Goal: Check status: Check status

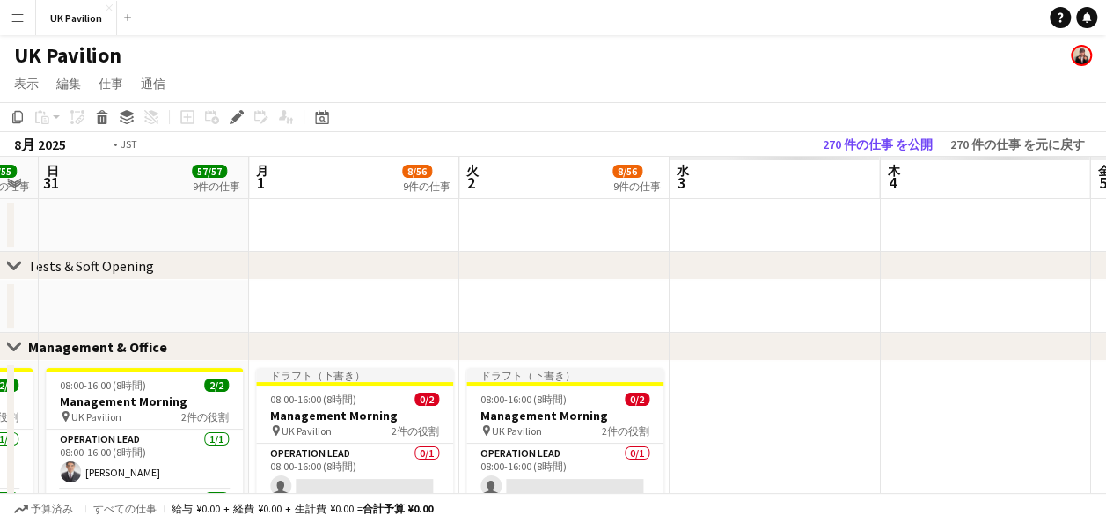
drag, startPoint x: 776, startPoint y: 158, endPoint x: 412, endPoint y: 208, distance: 367.6
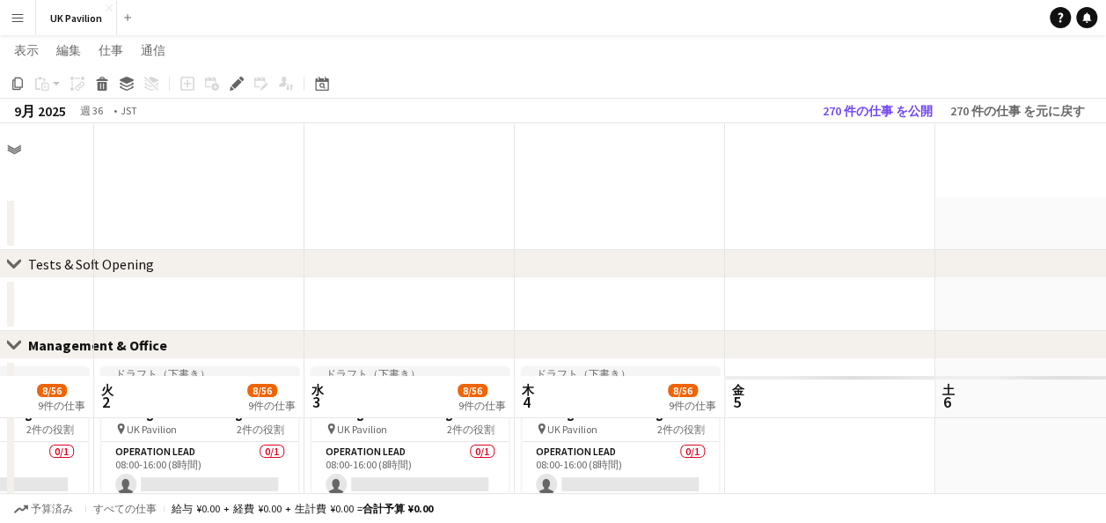
scroll to position [253, 0]
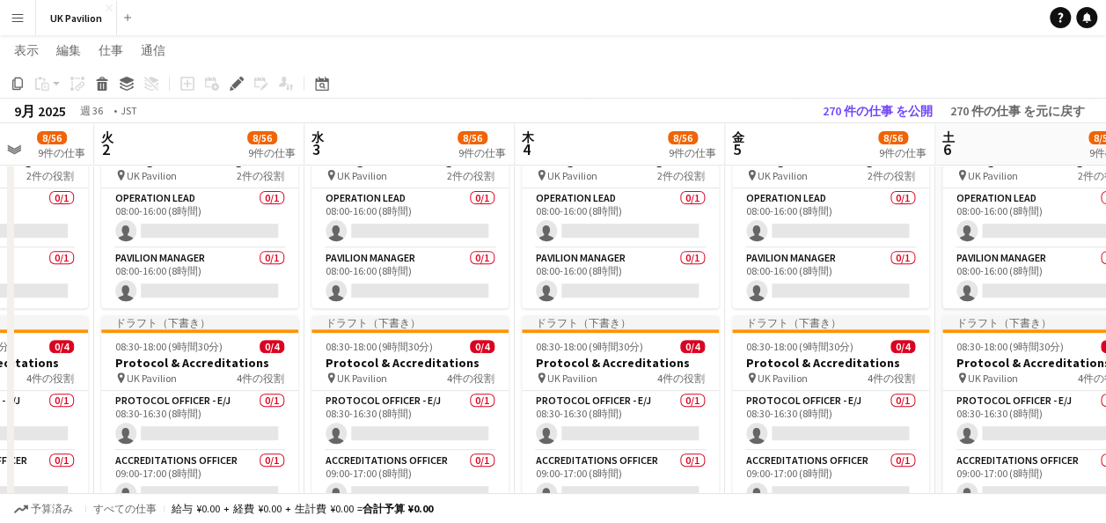
click at [852, 148] on app-board-header-date "金 5 8/56 9件の仕事" at bounding box center [830, 144] width 210 height 42
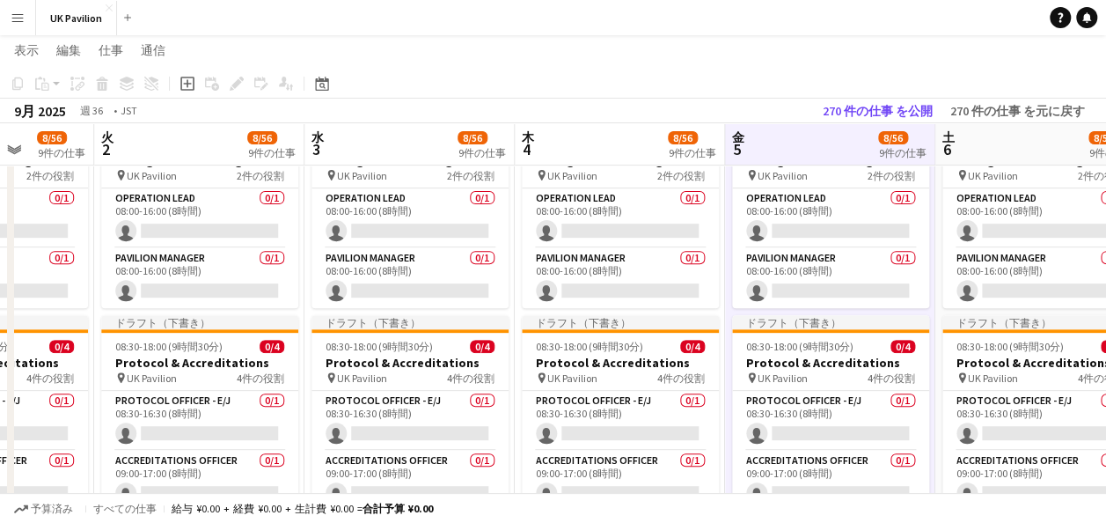
drag, startPoint x: 822, startPoint y: 132, endPoint x: 445, endPoint y: 169, distance: 378.4
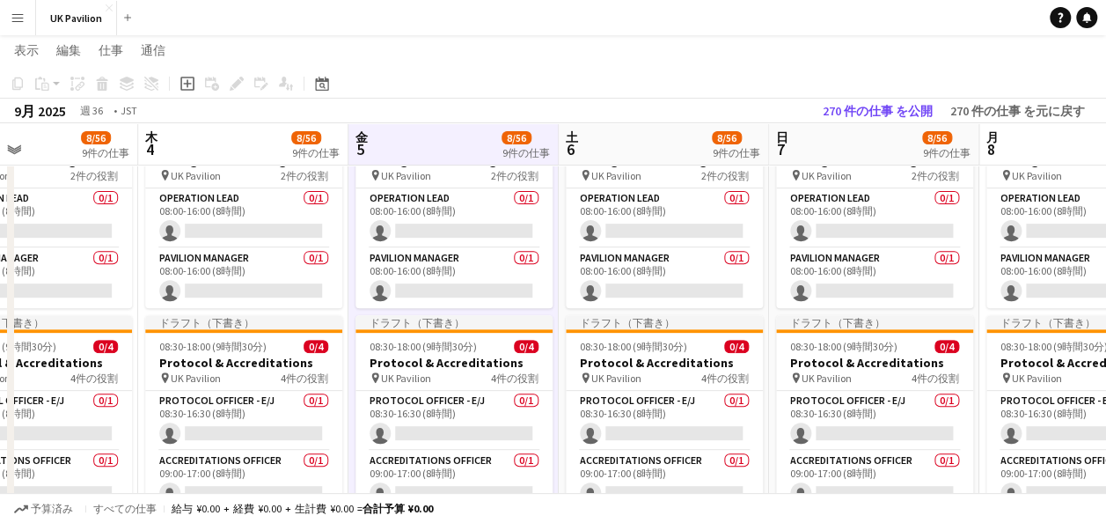
scroll to position [0, 713]
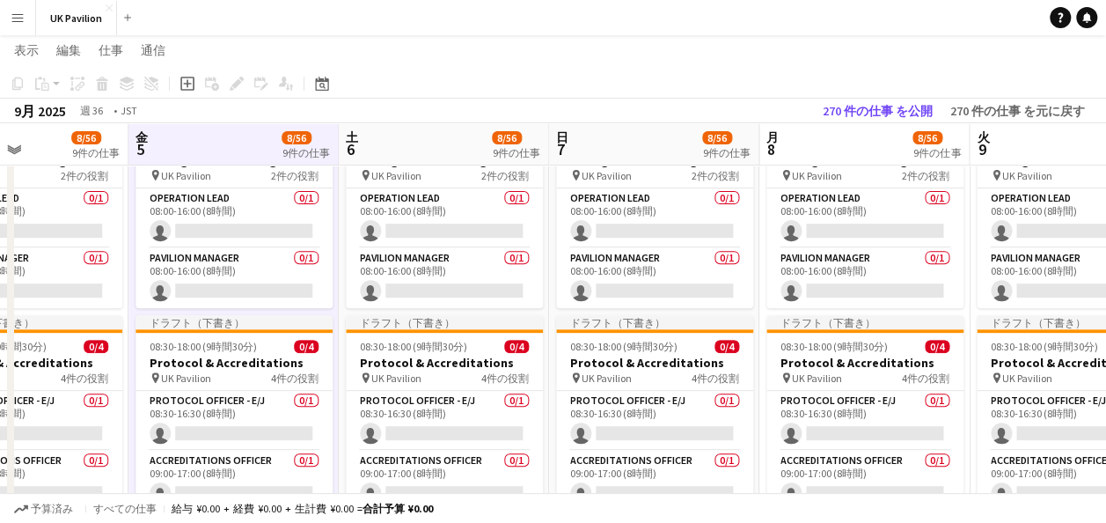
drag, startPoint x: 890, startPoint y: 130, endPoint x: 670, endPoint y: 162, distance: 222.2
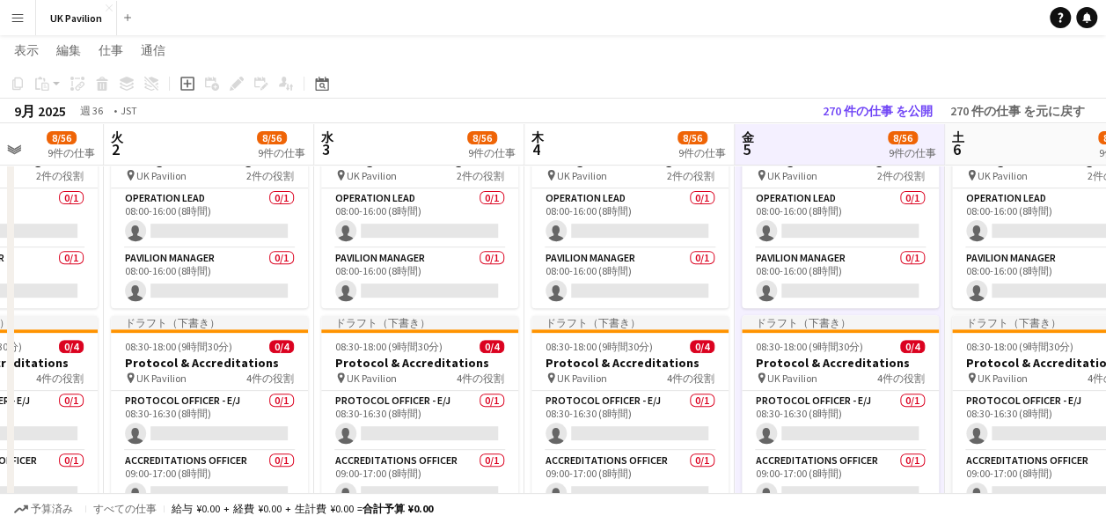
drag, startPoint x: 468, startPoint y: 134, endPoint x: 920, endPoint y: 139, distance: 452.3
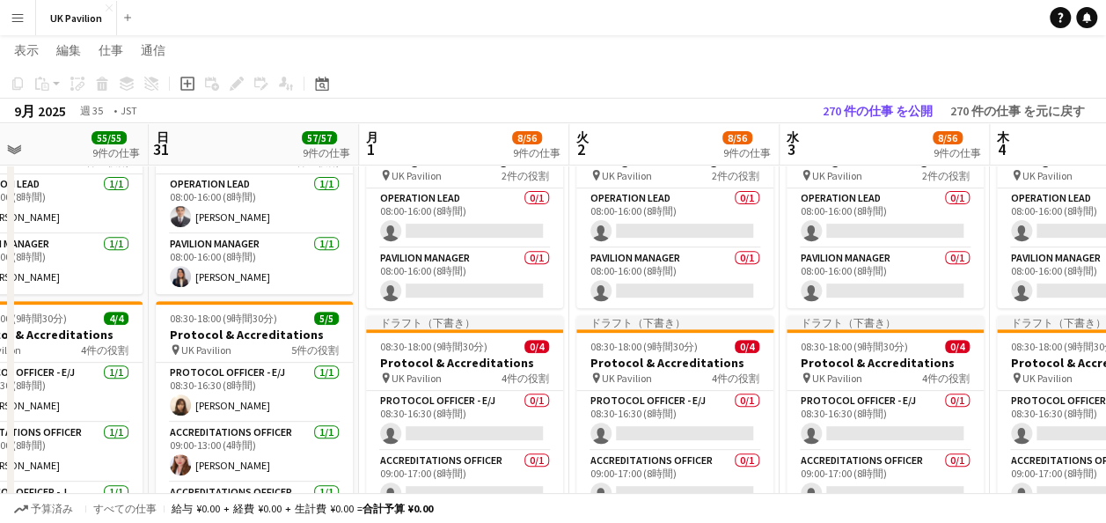
drag, startPoint x: 276, startPoint y: 136, endPoint x: 934, endPoint y: 136, distance: 657.3
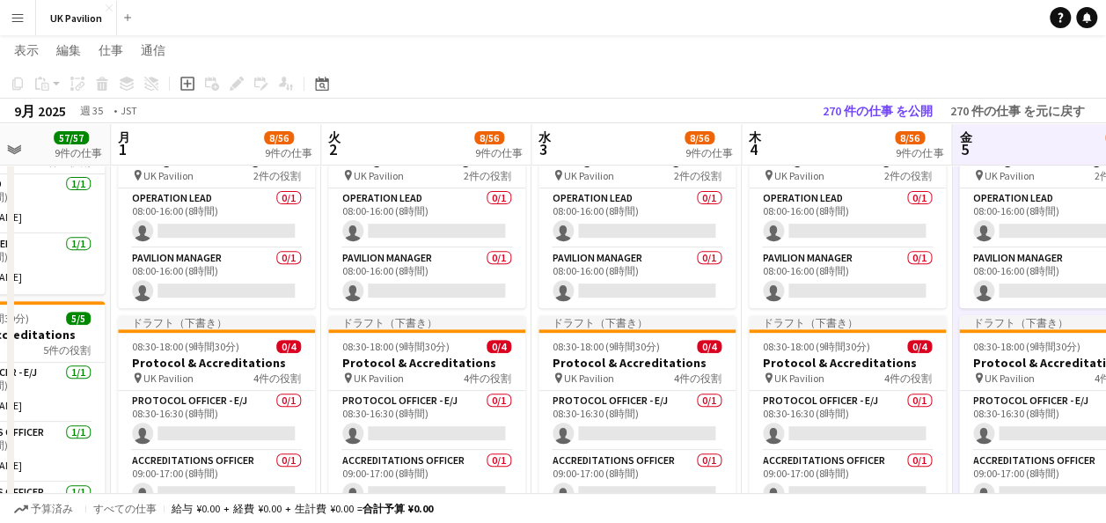
scroll to position [0, 822]
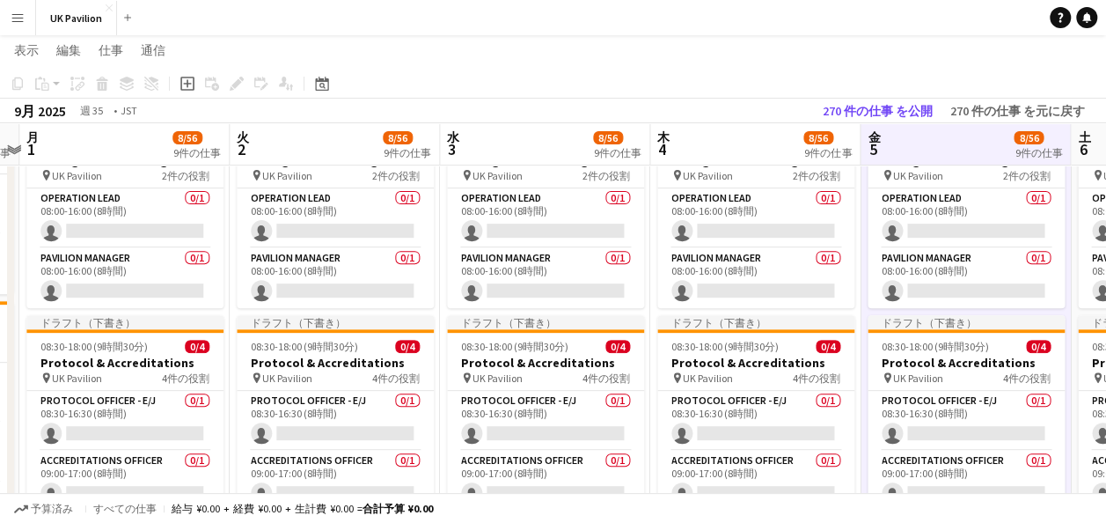
drag, startPoint x: 867, startPoint y: 142, endPoint x: 489, endPoint y: 147, distance: 377.5
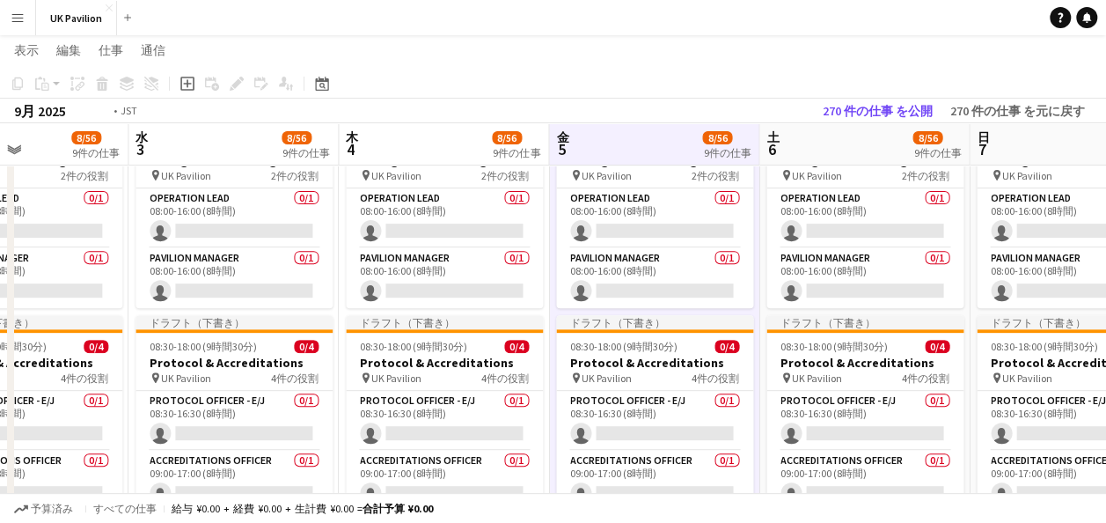
drag, startPoint x: 929, startPoint y: 147, endPoint x: 125, endPoint y: 314, distance: 821.4
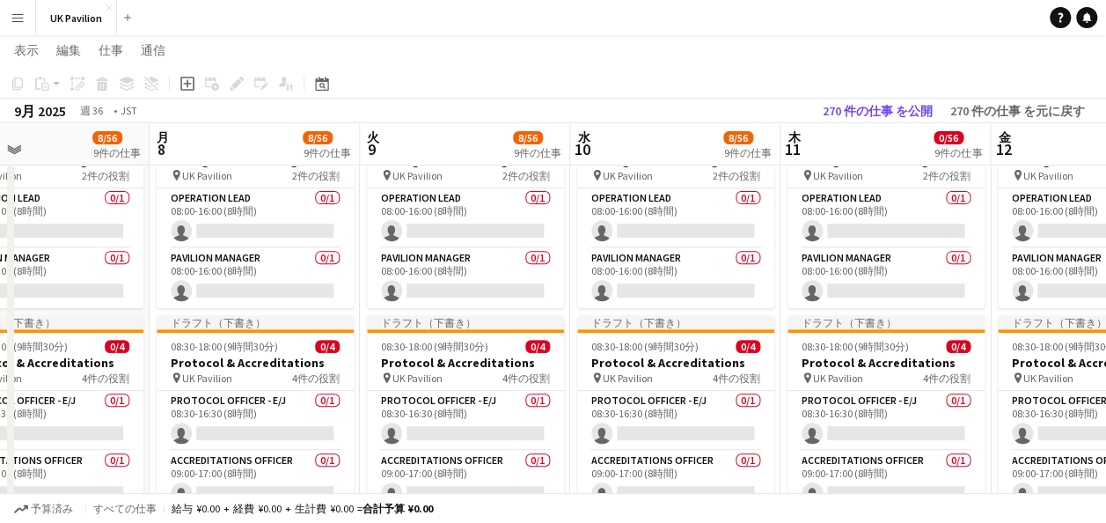
scroll to position [0, 693]
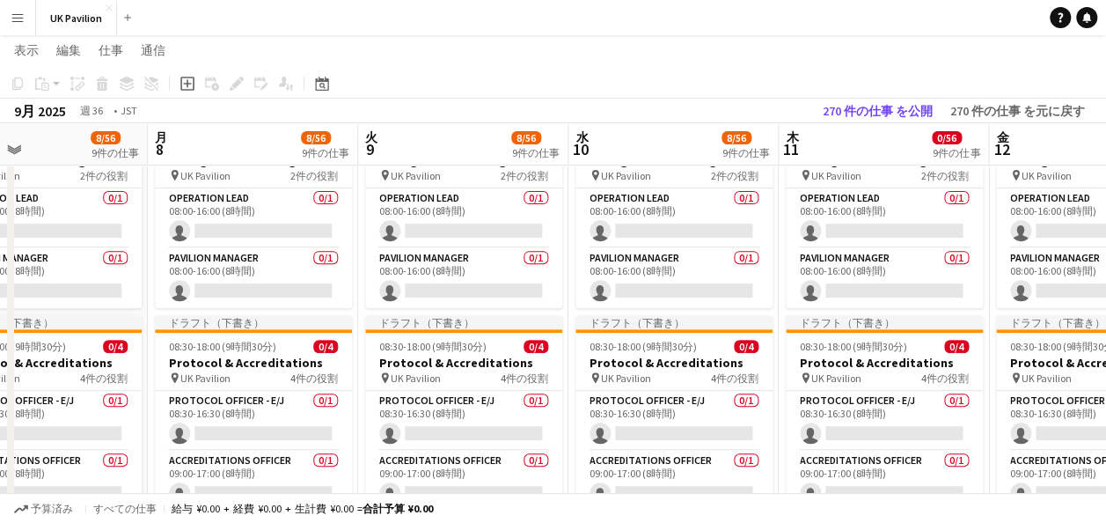
drag, startPoint x: 792, startPoint y: 134, endPoint x: 253, endPoint y: 185, distance: 540.9
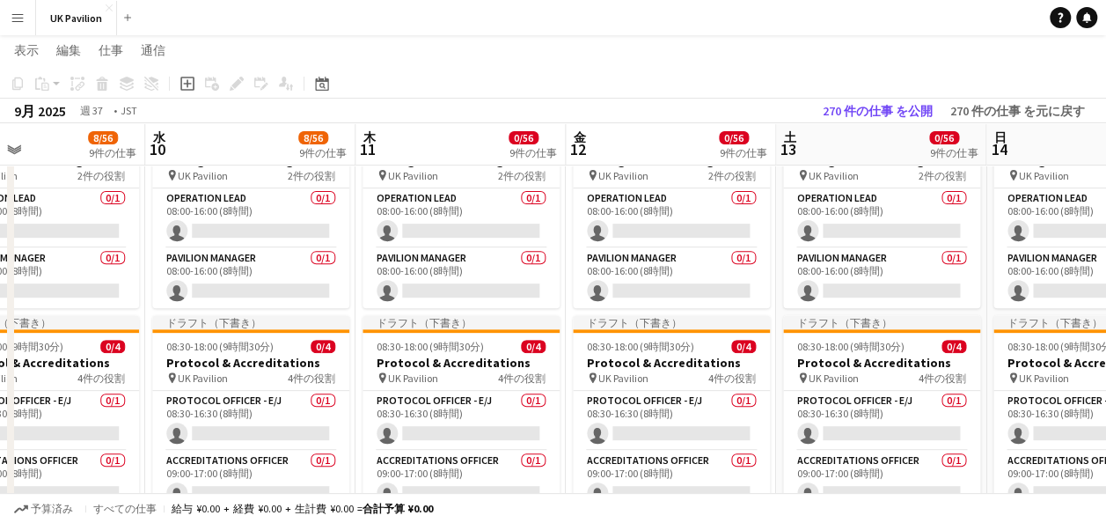
scroll to position [0, 737]
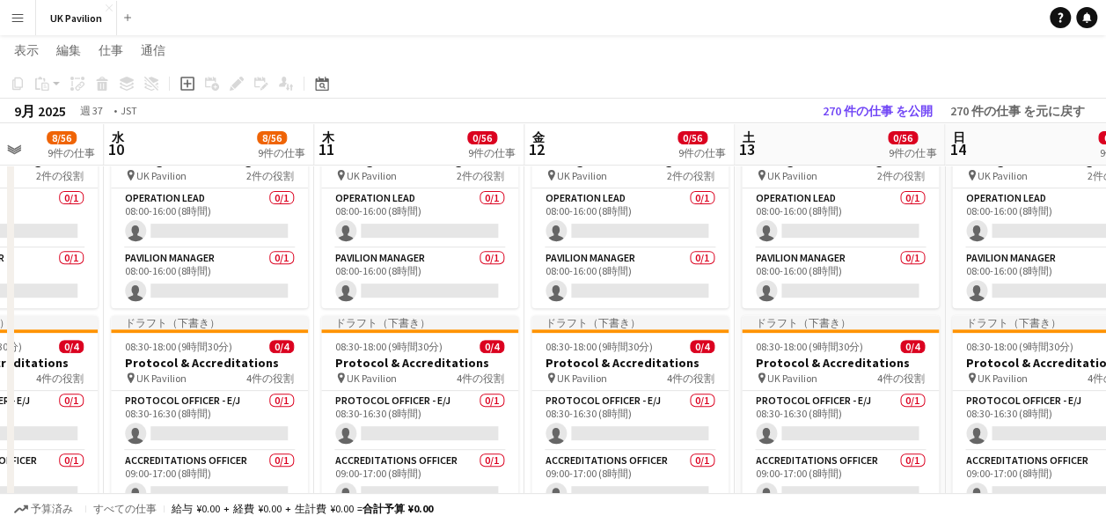
drag, startPoint x: 878, startPoint y: 138, endPoint x: 414, endPoint y: 185, distance: 466.9
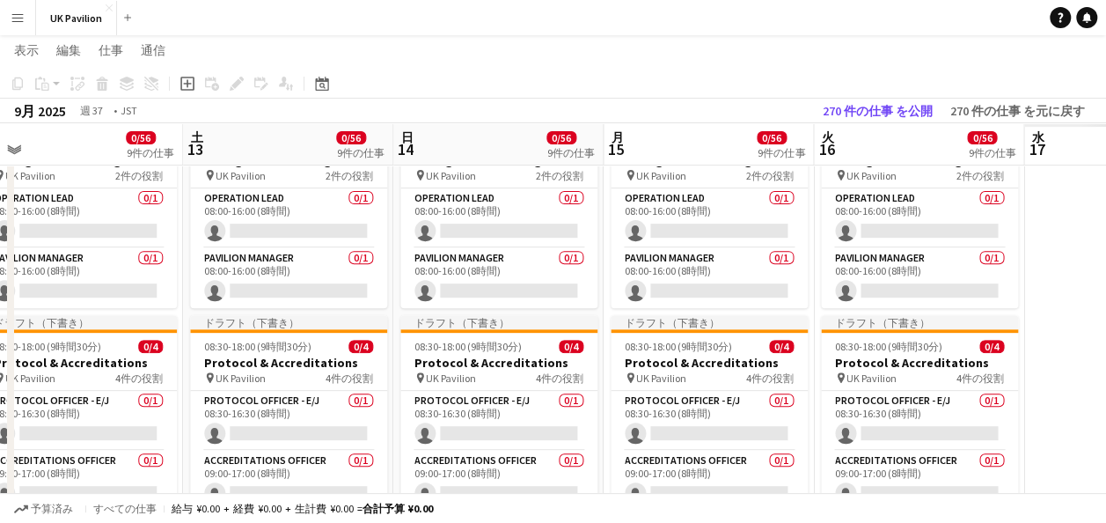
drag, startPoint x: 841, startPoint y: 129, endPoint x: 204, endPoint y: 198, distance: 640.7
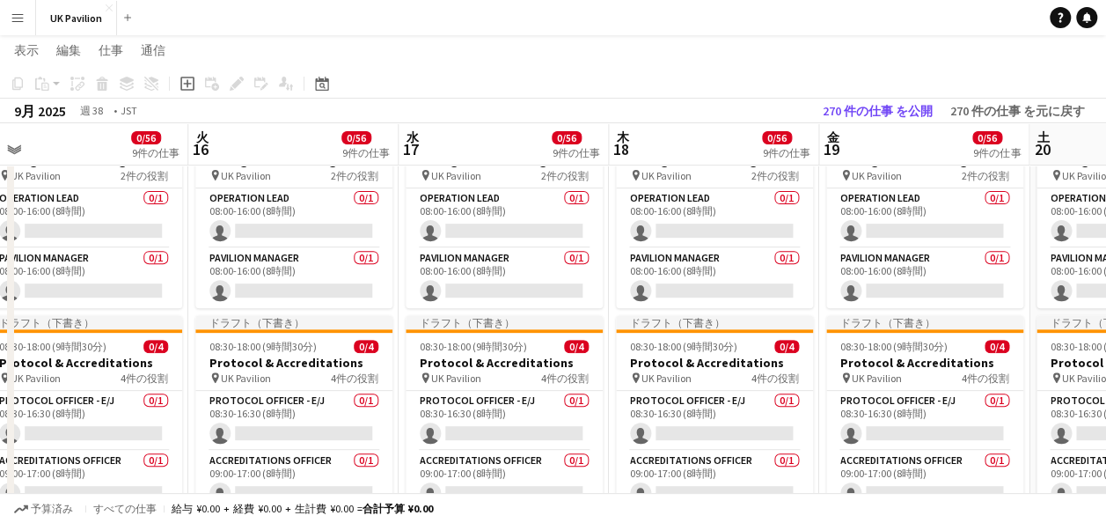
scroll to position [0, 651]
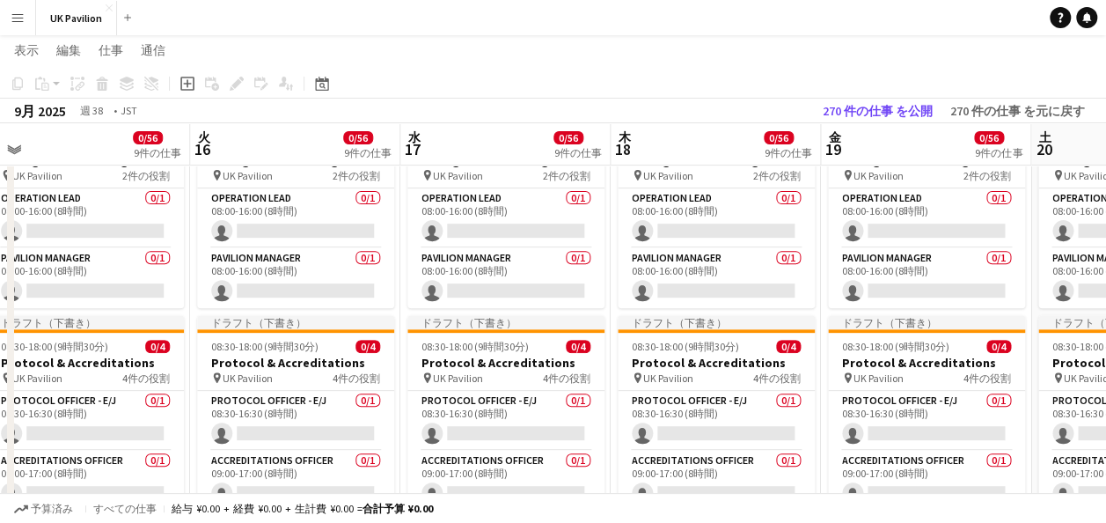
drag, startPoint x: 832, startPoint y: 136, endPoint x: 294, endPoint y: 211, distance: 543.8
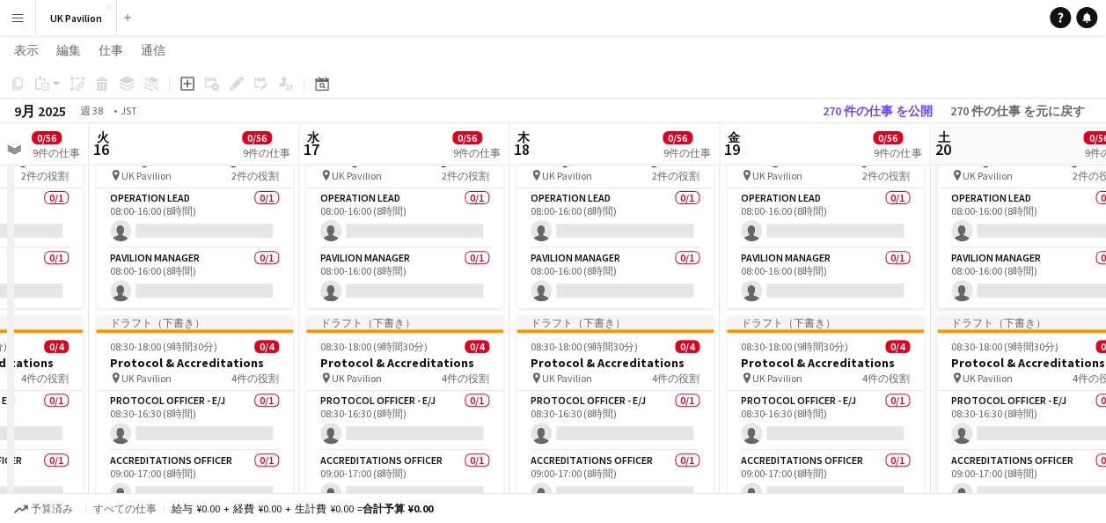
scroll to position [0, 0]
